Goal: Task Accomplishment & Management: Use online tool/utility

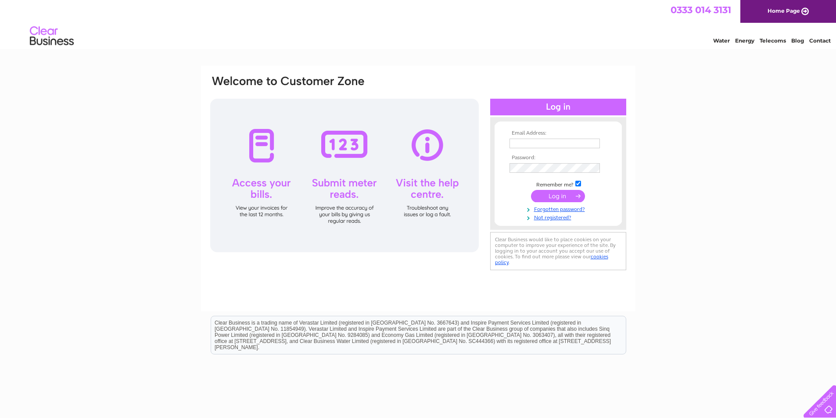
type input "bandbautocare@btconnect.com"
click at [567, 198] on input "submit" at bounding box center [558, 196] width 54 height 12
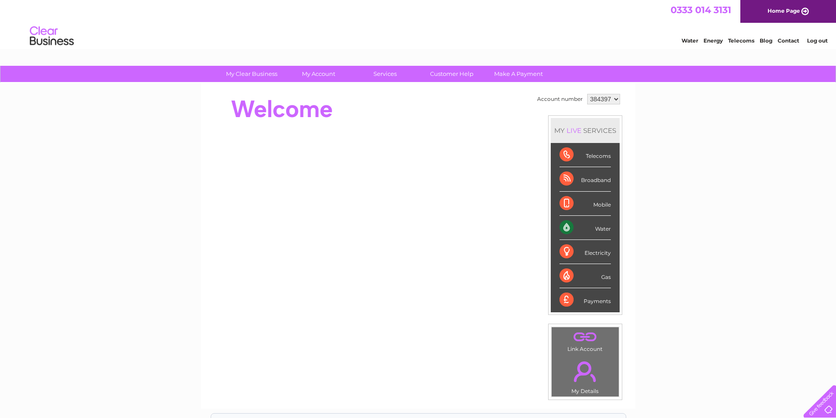
click at [600, 232] on div "Water" at bounding box center [585, 228] width 51 height 24
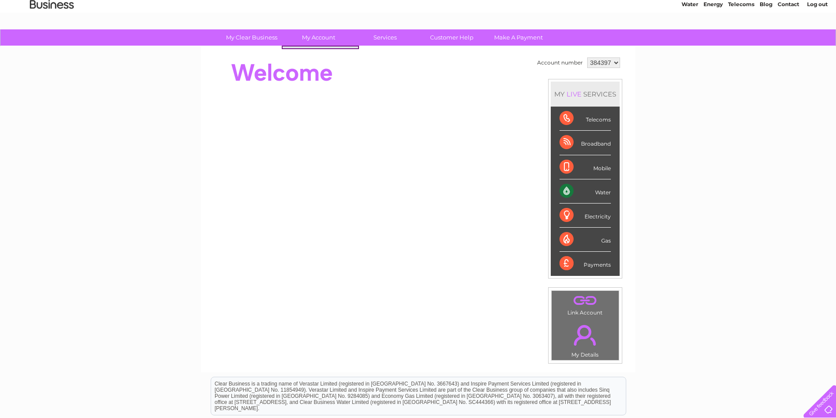
scroll to position [44, 0]
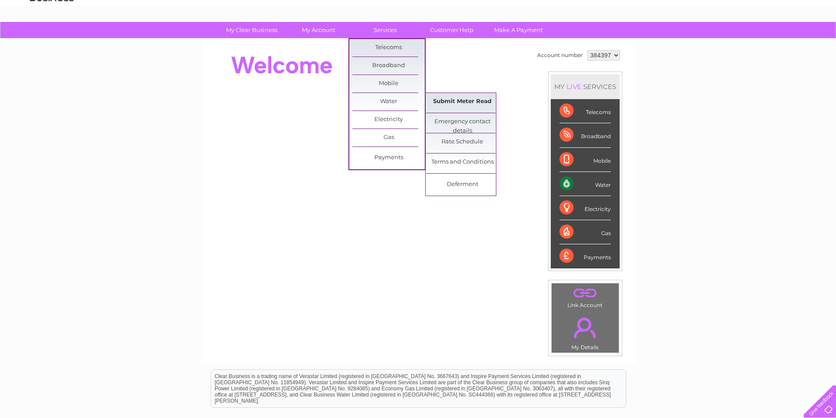
click at [447, 100] on link "Submit Meter Read" at bounding box center [462, 102] width 72 height 18
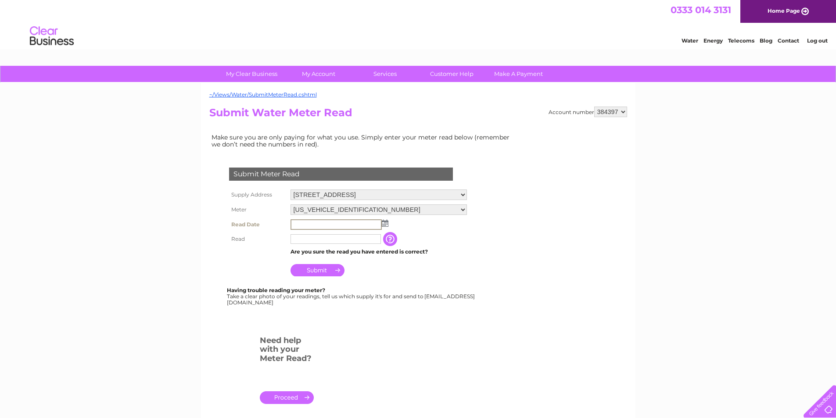
click at [331, 226] on input "text" at bounding box center [336, 225] width 91 height 11
click at [393, 226] on td at bounding box center [378, 224] width 181 height 15
click at [389, 226] on td at bounding box center [378, 224] width 181 height 14
click at [387, 225] on td at bounding box center [378, 224] width 181 height 14
click at [385, 223] on img at bounding box center [384, 223] width 7 height 7
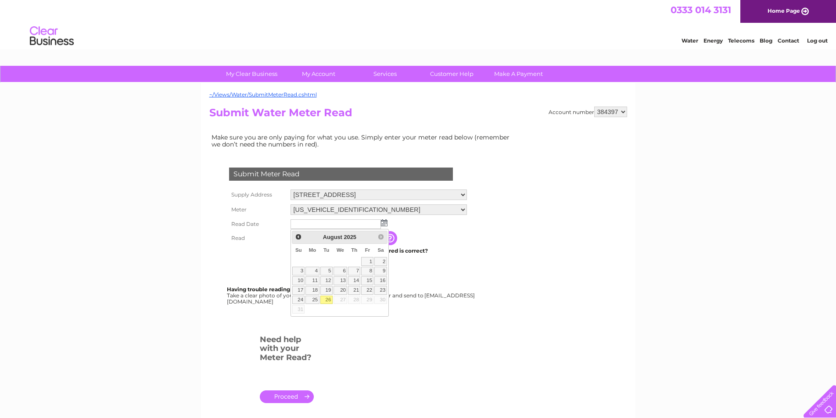
click at [333, 305] on link "26" at bounding box center [326, 300] width 12 height 9
type input "2025/08/26"
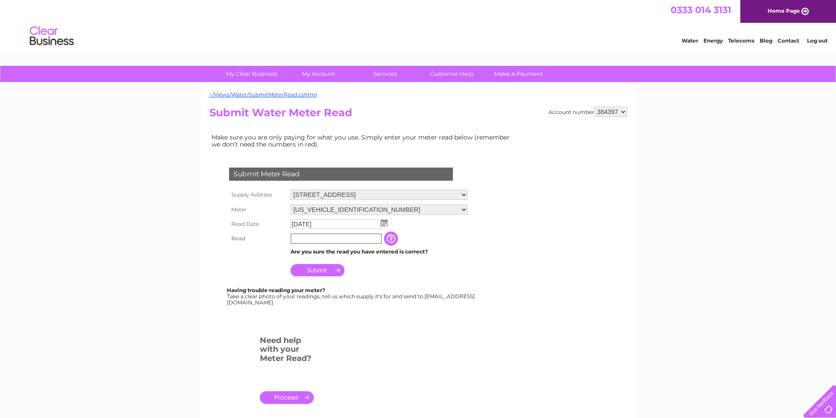
click at [313, 239] on input "text" at bounding box center [336, 239] width 91 height 11
type input "1228"
click at [313, 272] on input "Submit" at bounding box center [318, 270] width 54 height 12
